Goal: Find specific page/section: Find specific page/section

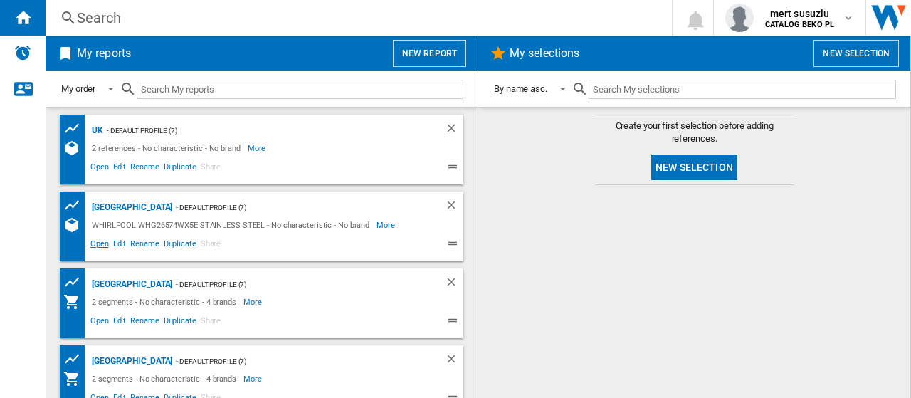
click at [103, 245] on span "Open" at bounding box center [99, 245] width 23 height 17
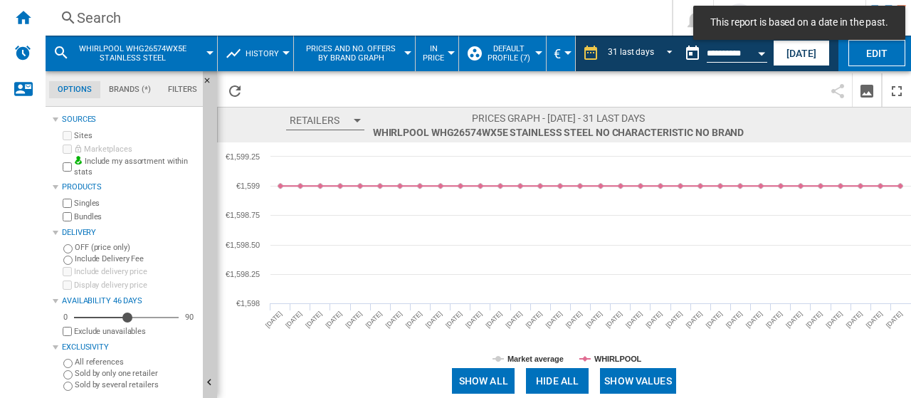
click at [206, 47] on div "WHIRLPOOL WHG26574WX5E STAINLESS STEEL" at bounding box center [131, 54] width 157 height 36
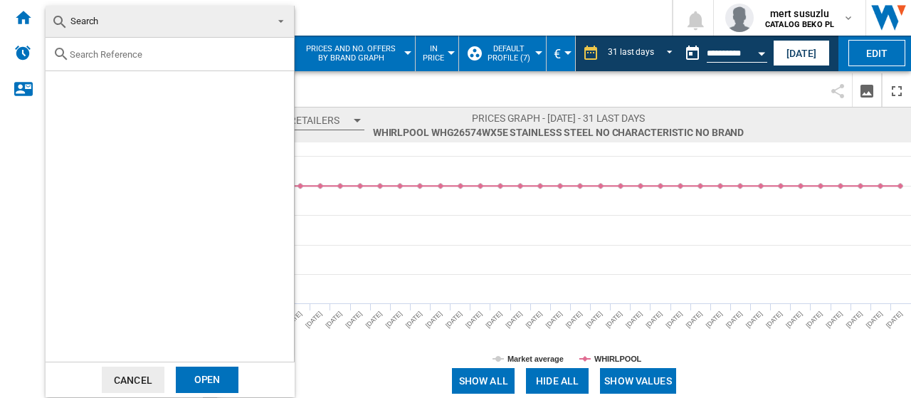
click at [393, 86] on md-backdrop at bounding box center [455, 199] width 911 height 398
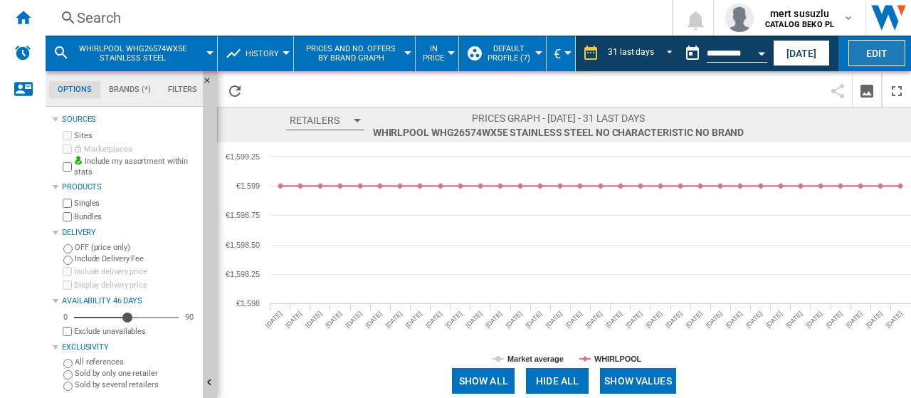
click at [896, 46] on button "Edit" at bounding box center [876, 53] width 57 height 26
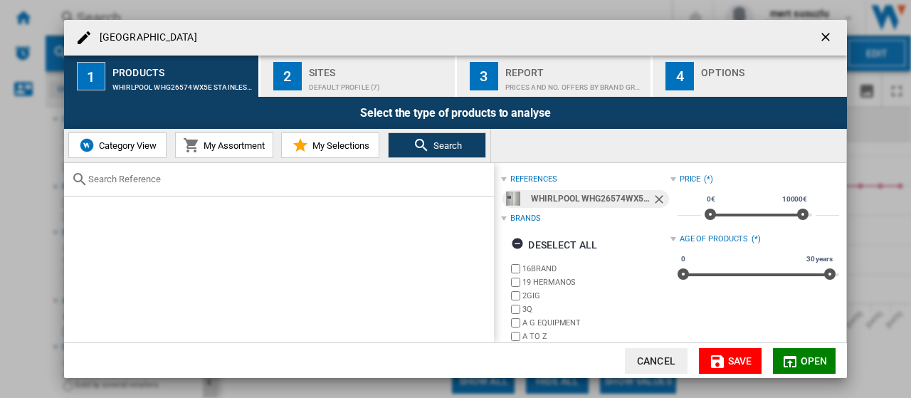
click at [317, 181] on input "text" at bounding box center [287, 179] width 398 height 11
click at [189, 183] on input "text" at bounding box center [287, 179] width 398 height 11
paste input "WHK 26363 XBR5E"
type input "WHK 26363 XBR5E"
click at [155, 223] on div "WHIRLPOOL WHK26363XBR5E BLACK" at bounding box center [279, 269] width 430 height 146
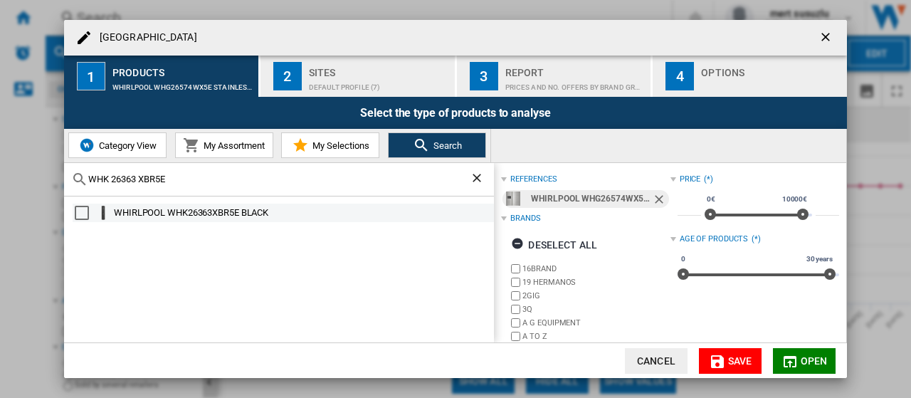
click at [90, 217] on md-checkbox "Select" at bounding box center [85, 213] width 21 height 14
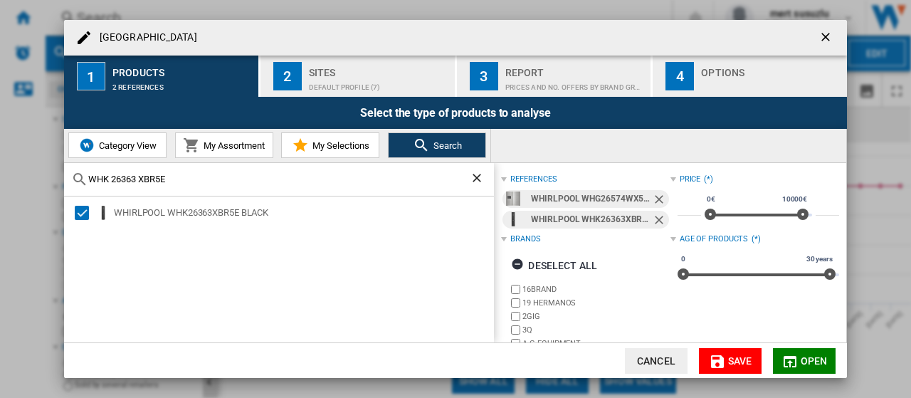
click at [657, 196] on ng-md-icon "Remove" at bounding box center [660, 200] width 17 height 17
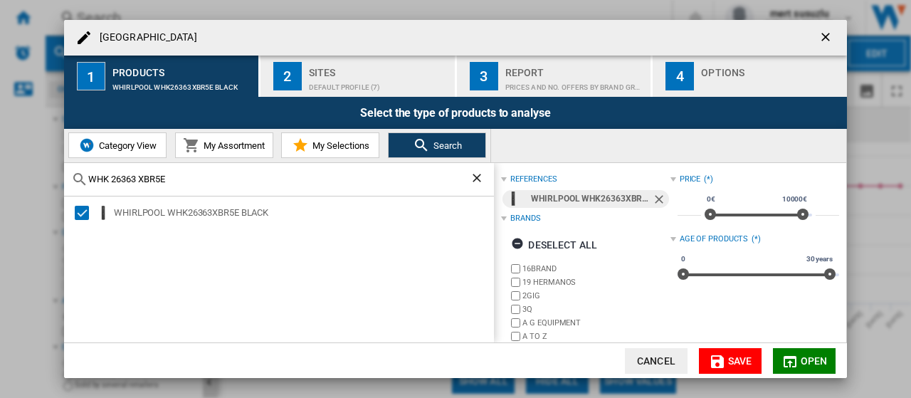
click at [803, 358] on span "Open" at bounding box center [813, 360] width 27 height 11
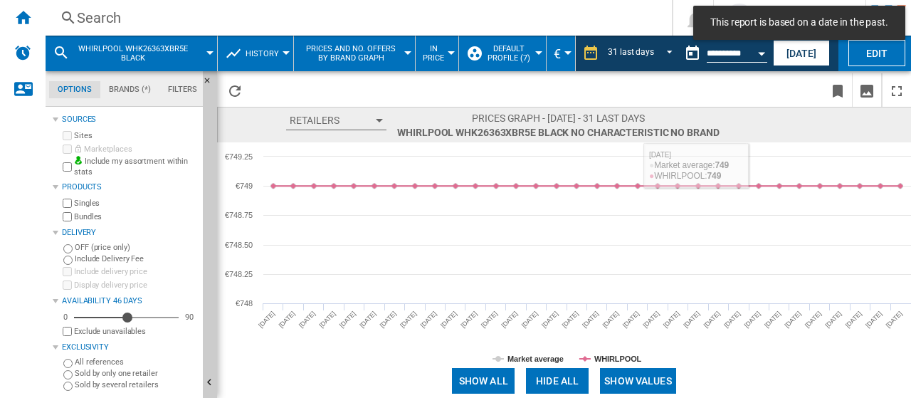
click at [399, 55] on span "Prices and No. offers by brand graph" at bounding box center [351, 53] width 100 height 18
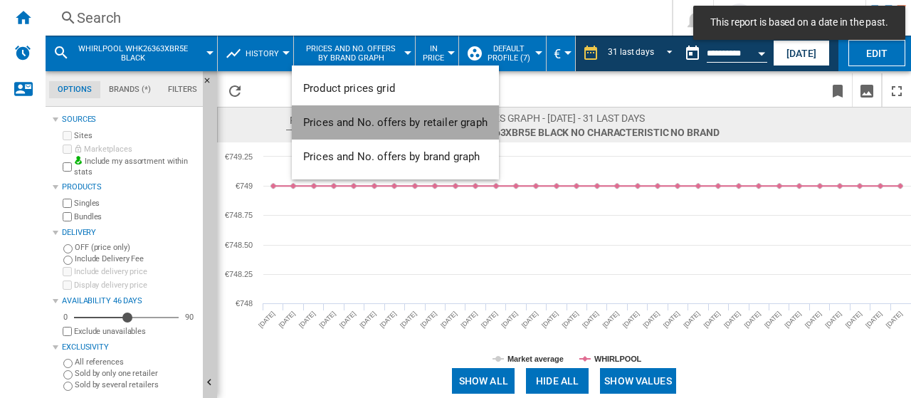
click at [396, 122] on span "Prices and No. offers by retailer graph" at bounding box center [395, 122] width 184 height 13
